Goal: Find specific page/section: Find specific page/section

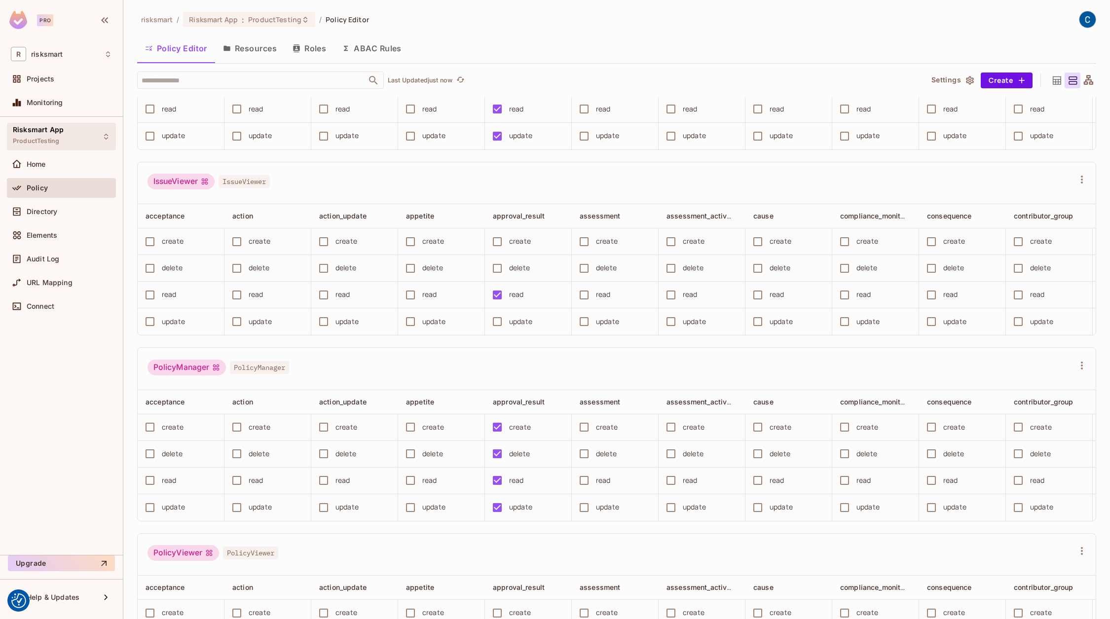
scroll to position [3818, 0]
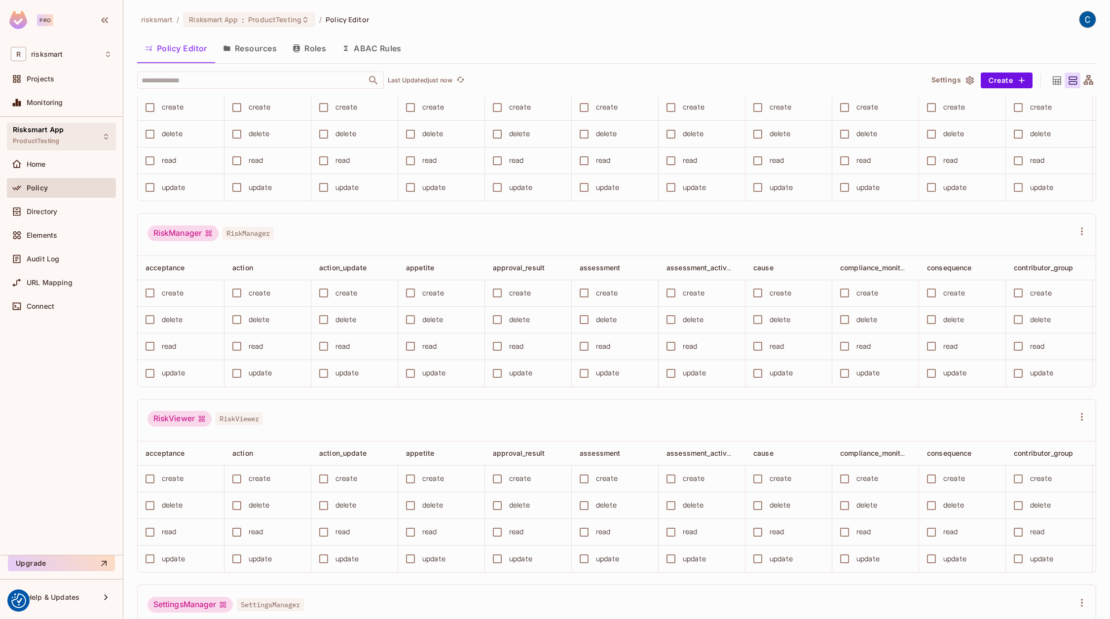
click at [31, 134] on div "Risksmart App ProductTesting" at bounding box center [38, 136] width 51 height 21
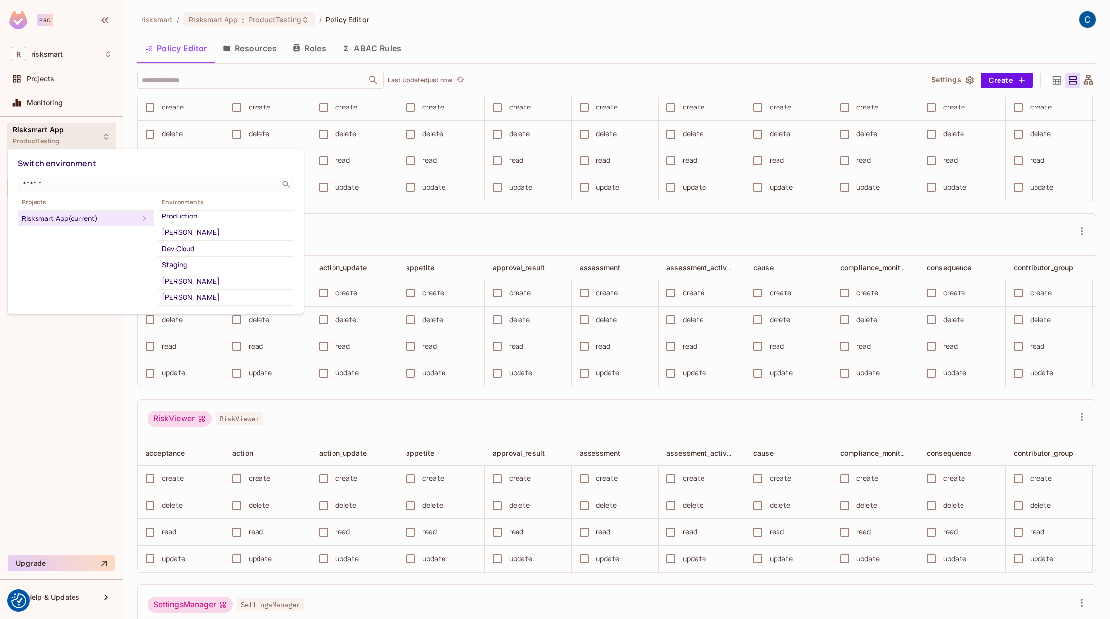
scroll to position [207, 0]
click at [199, 254] on div "Staging" at bounding box center [226, 256] width 128 height 12
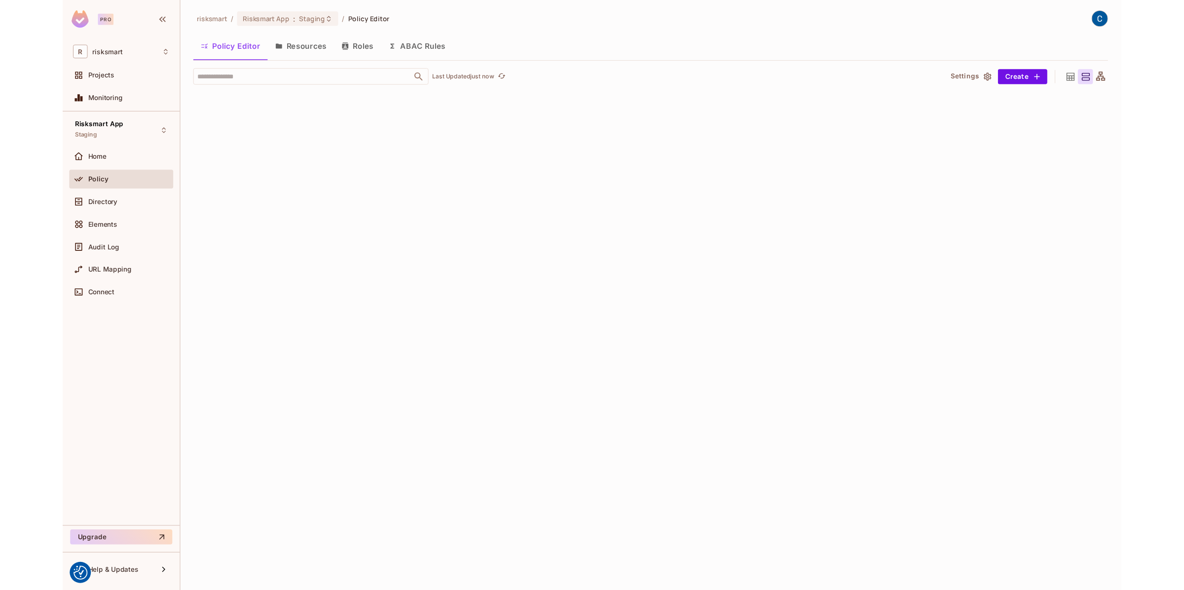
scroll to position [4064, 0]
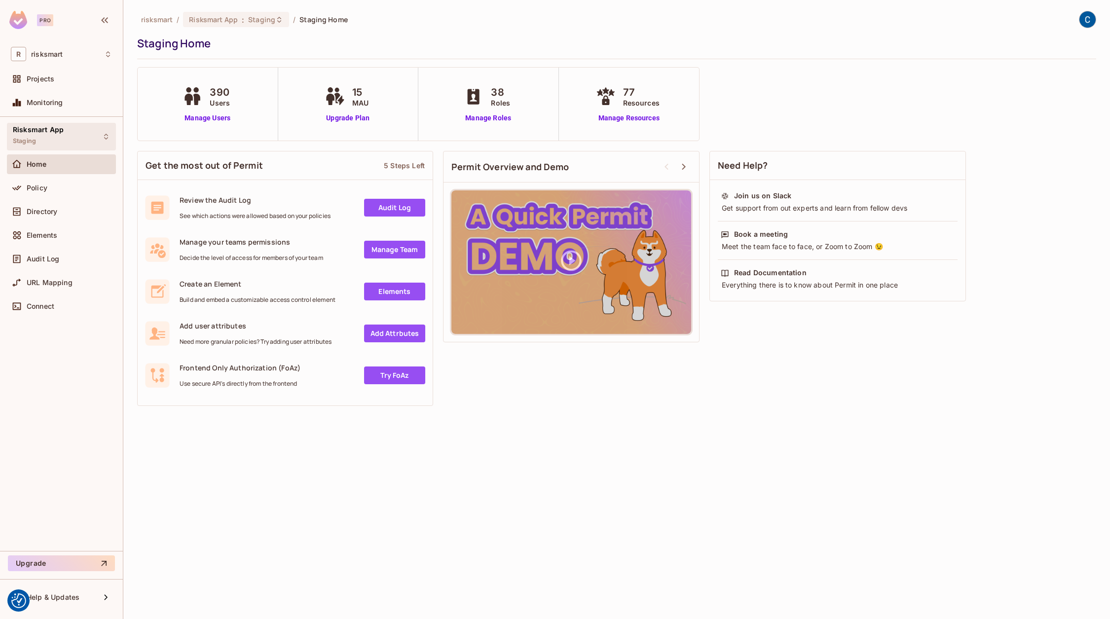
click at [36, 138] on span "Staging" at bounding box center [24, 141] width 23 height 8
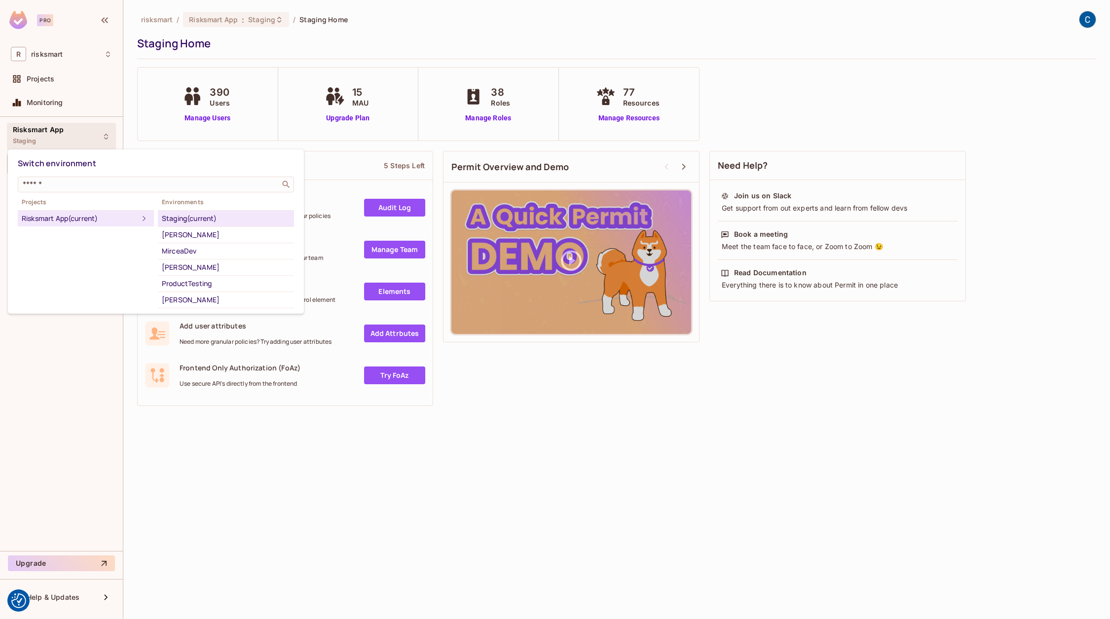
click at [79, 125] on div at bounding box center [555, 309] width 1110 height 619
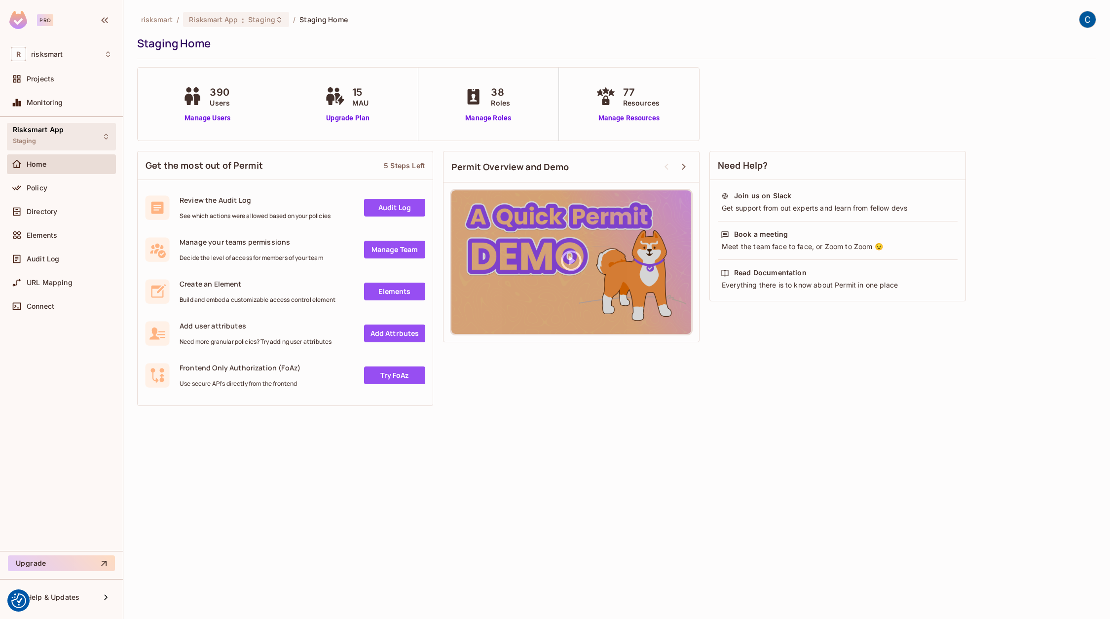
click at [61, 132] on span "Risksmart App" at bounding box center [38, 130] width 51 height 8
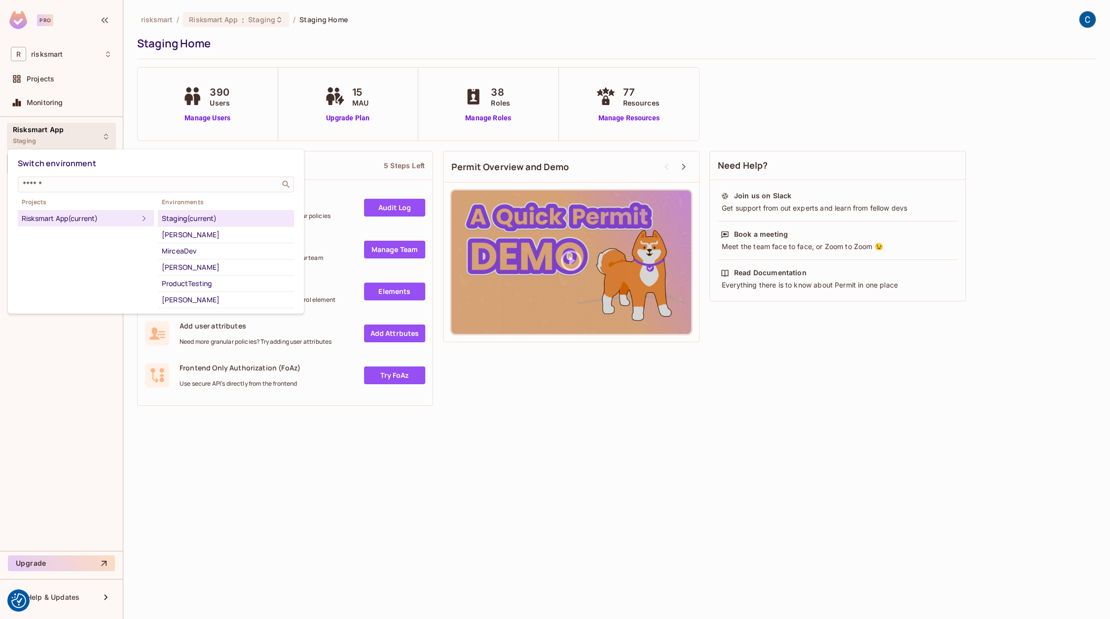
click at [528, 446] on div at bounding box center [555, 309] width 1110 height 619
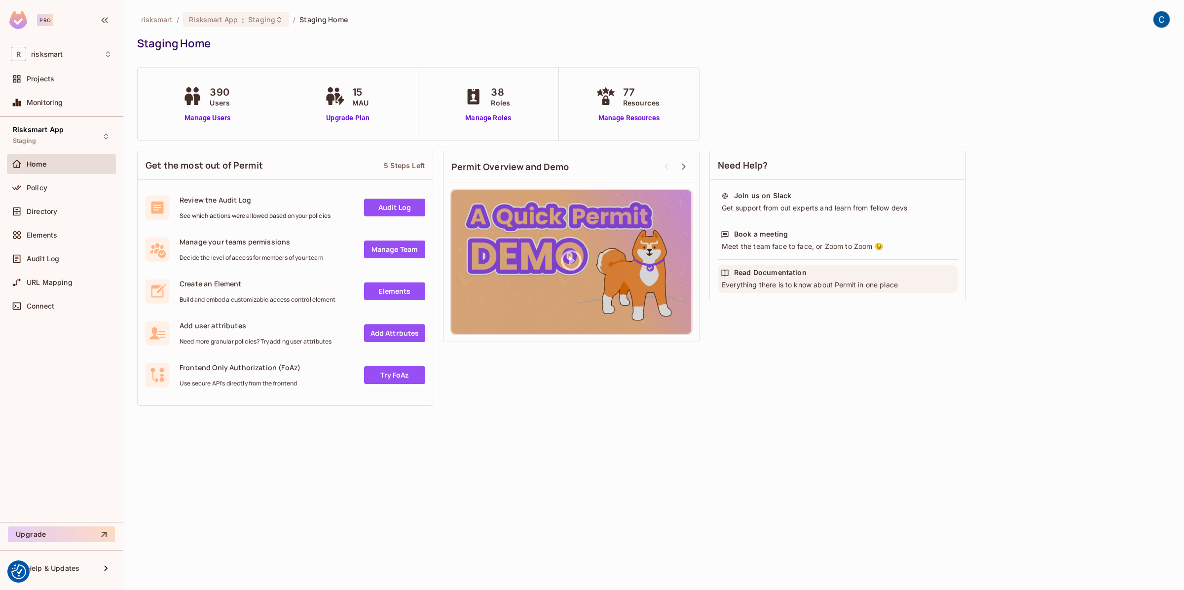
click at [918, 273] on div "Read Documentation" at bounding box center [838, 273] width 234 height 10
click at [51, 131] on span "Risksmart App" at bounding box center [38, 130] width 51 height 8
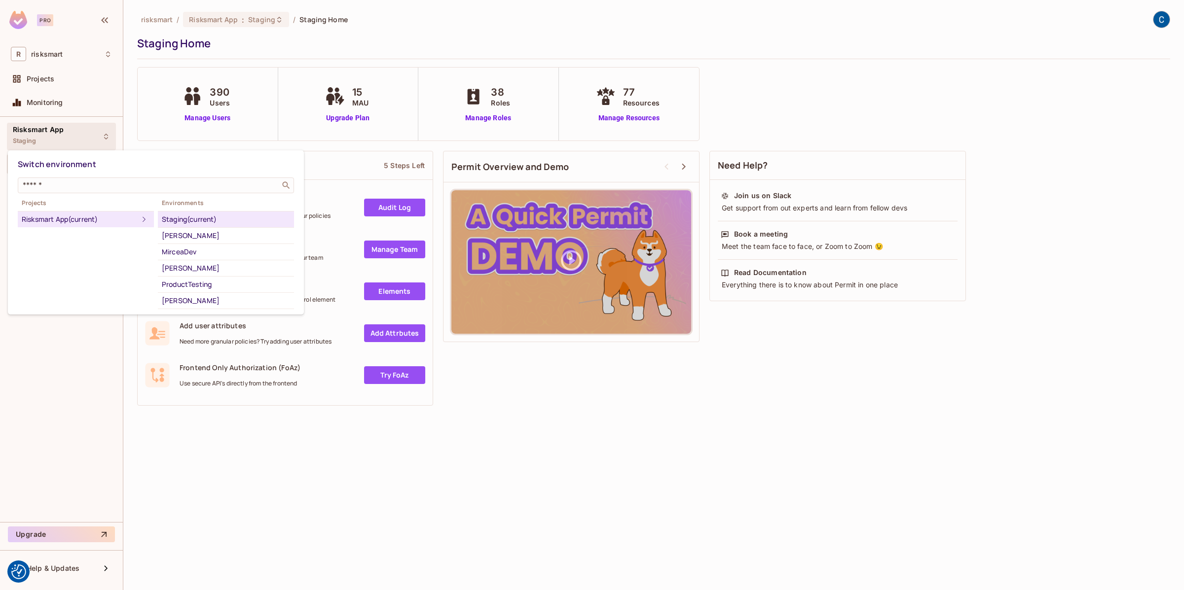
click at [283, 486] on div at bounding box center [592, 295] width 1184 height 590
